Goal: Use online tool/utility: Utilize a website feature to perform a specific function

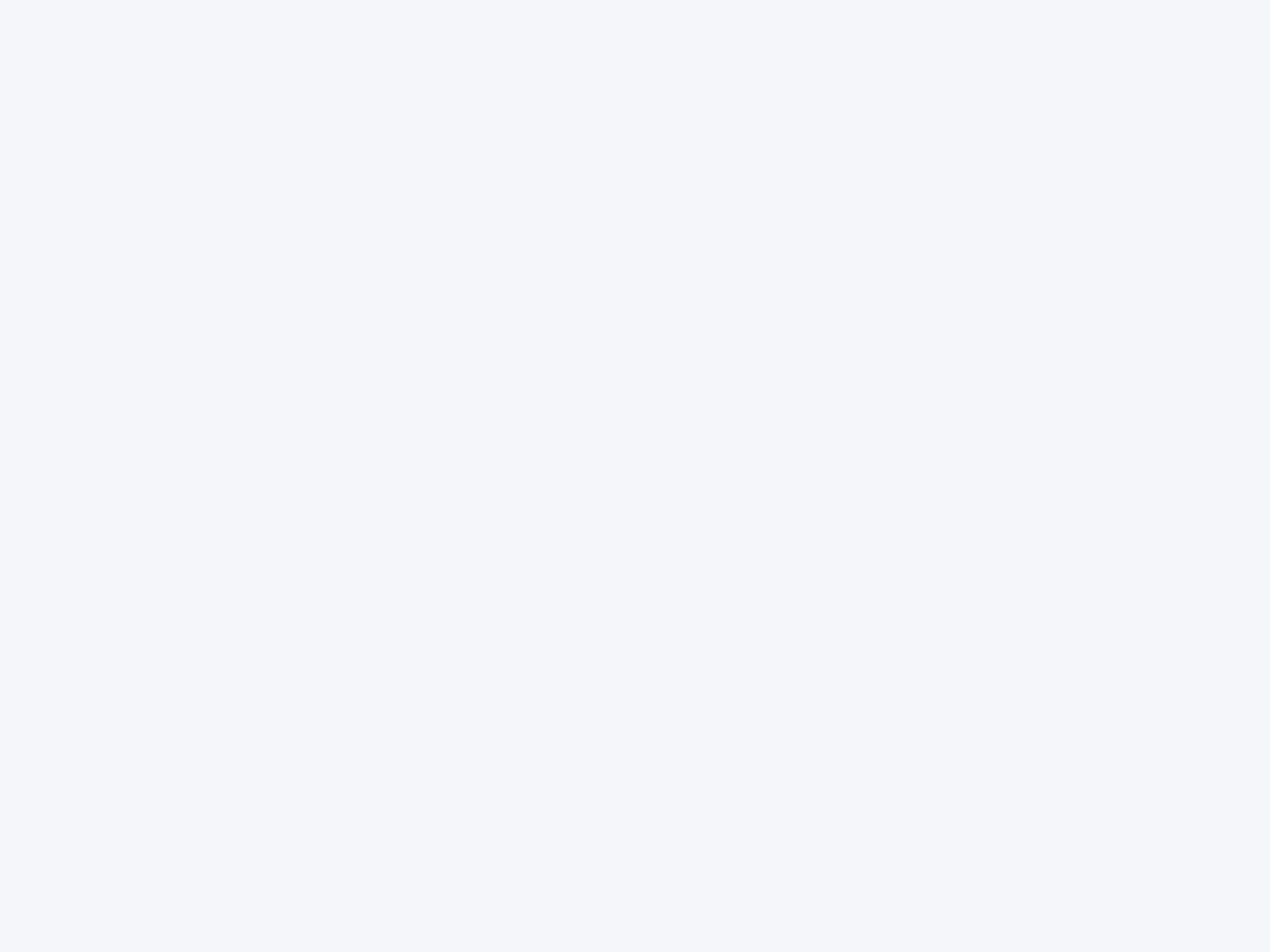
click at [635, 476] on div at bounding box center [635, 476] width 1270 height 952
